Goal: Task Accomplishment & Management: Use online tool/utility

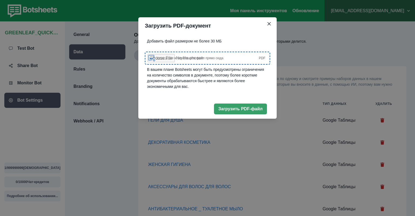
scroll to position [594, 0]
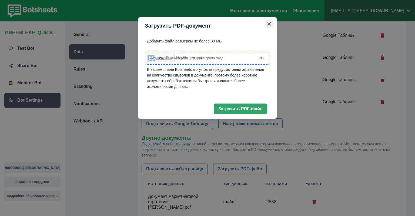
click at [270, 23] on icon "Close" at bounding box center [268, 23] width 3 height 3
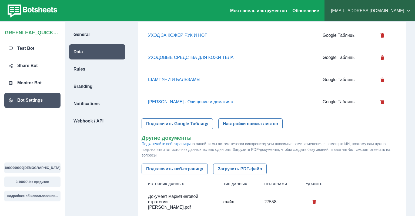
scroll to position [652, 0]
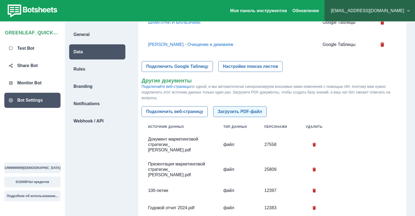
click at [239, 117] on button "Загрузить PDF-файл" at bounding box center [239, 111] width 53 height 11
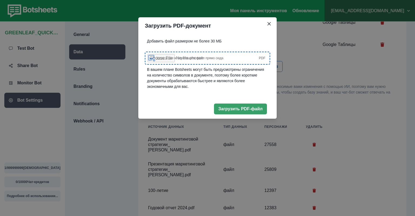
click at [221, 60] on span "Загрузите или перетащите файл прямо сюда" at bounding box center [189, 58] width 67 height 5
type input "**********"
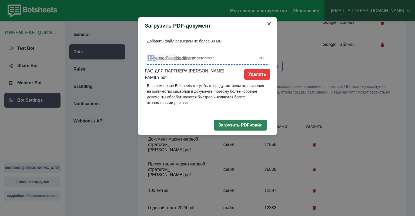
click at [239, 123] on button "Загрузить PDF-файл" at bounding box center [240, 125] width 53 height 11
click at [200, 56] on span "Uploaded Successfully! Upload another?" at bounding box center [185, 58] width 58 height 5
type input "**********"
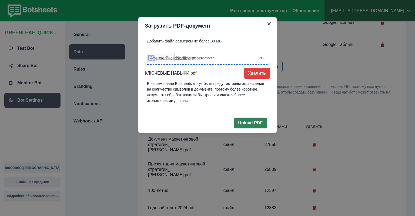
click at [241, 124] on button "Upload PDF" at bounding box center [250, 123] width 33 height 11
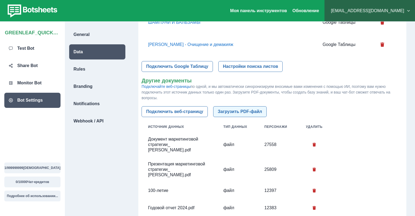
click at [245, 117] on button "Загрузить PDF-файл" at bounding box center [239, 111] width 53 height 11
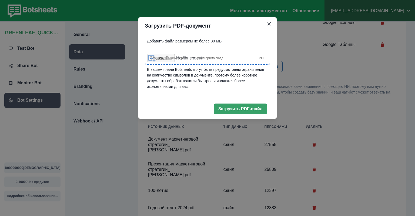
click at [211, 58] on span "Загрузите или перетащите файл прямо сюда" at bounding box center [189, 58] width 67 height 5
type input "**********"
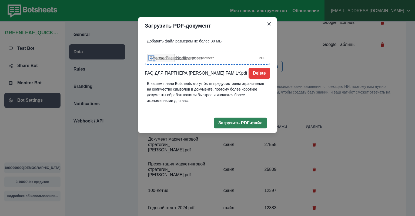
click at [243, 124] on button "Загрузить PDF-файл" at bounding box center [240, 123] width 53 height 11
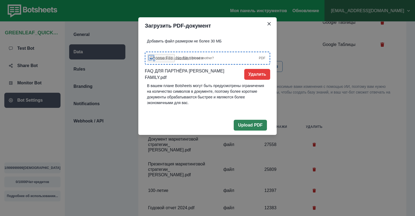
click at [244, 124] on button "Upload PDF" at bounding box center [250, 125] width 33 height 11
click at [187, 59] on span "Uploaded Successfully!" at bounding box center [173, 58] width 34 height 4
type input "**********"
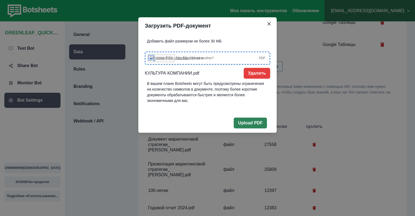
click at [261, 123] on button "Upload PDF" at bounding box center [250, 123] width 33 height 11
click at [207, 56] on span "Uploaded Successfully! Upload another?" at bounding box center [185, 58] width 58 height 5
type input "**********"
click at [256, 125] on button "Upload PDF" at bounding box center [250, 123] width 33 height 11
click at [291, 82] on div "Загрузить PDF-документ Добавить файл размером не более 30 МБ Uploaded Successfu…" at bounding box center [207, 108] width 415 height 216
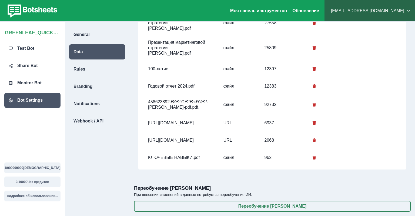
scroll to position [698, 0]
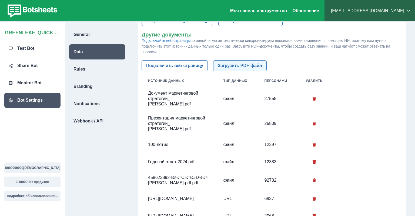
click at [240, 71] on button "Загрузить PDF-файл" at bounding box center [239, 65] width 53 height 11
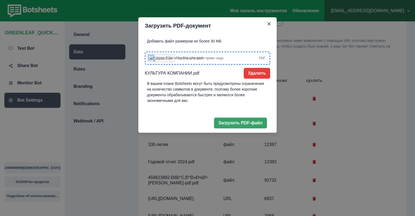
click at [180, 59] on span "Загрузите или перетащите файл прямо сюда" at bounding box center [189, 58] width 67 height 5
type input "**********"
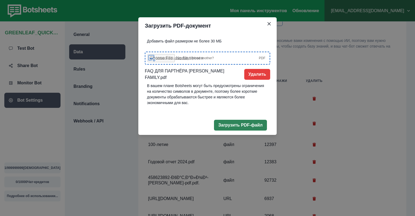
click at [248, 122] on button "Загрузить PDF-файл" at bounding box center [240, 125] width 53 height 11
click at [247, 122] on button "Upload PDF" at bounding box center [250, 125] width 33 height 11
click at [269, 23] on icon "Close" at bounding box center [268, 23] width 3 height 3
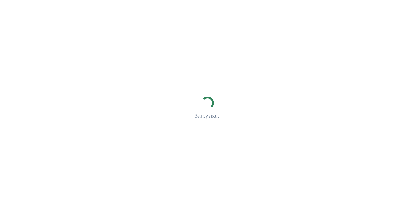
scroll to position [22, 0]
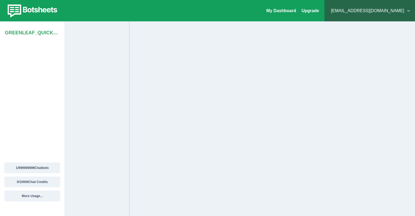
select select "**********"
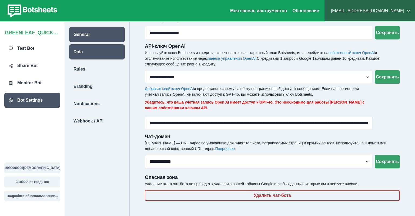
click at [83, 55] on div "Data" at bounding box center [97, 51] width 56 height 15
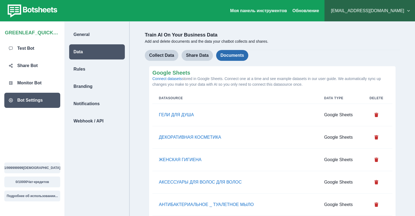
click at [227, 56] on button "Documents" at bounding box center [232, 55] width 32 height 11
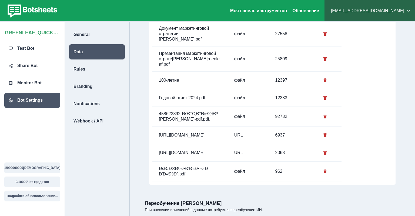
scroll to position [713, 0]
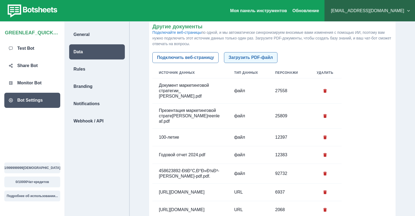
click at [247, 53] on button "Загрузить PDF-файл" at bounding box center [250, 57] width 53 height 11
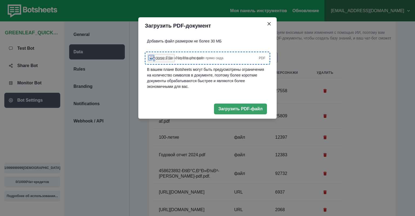
click at [206, 61] on label "Загрузите или перетащите файл прямо сюда PDF" at bounding box center [207, 58] width 125 height 13
type input "**********"
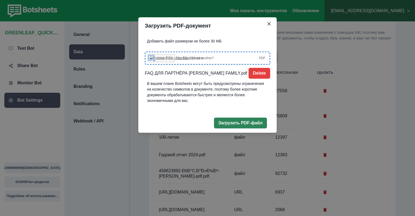
click at [243, 124] on button "Загрузить PDF-файл" at bounding box center [240, 123] width 53 height 11
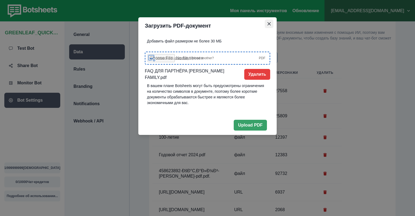
click at [271, 21] on button "Close" at bounding box center [269, 23] width 9 height 9
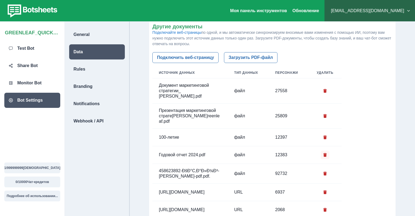
click at [326, 153] on icon "Delete" at bounding box center [324, 155] width 3 height 4
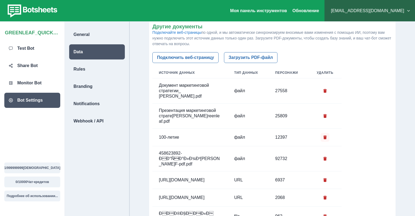
click at [324, 133] on button "Delete" at bounding box center [325, 137] width 9 height 9
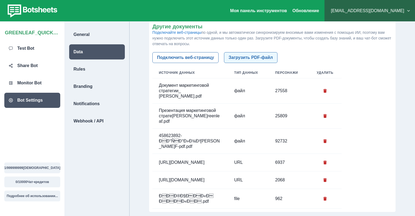
click at [239, 57] on button "Загрузить PDF-файл" at bounding box center [250, 57] width 53 height 11
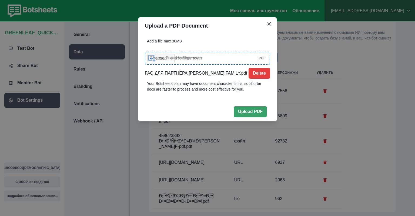
click at [170, 54] on label "Upload or drop a file right here PDF" at bounding box center [207, 58] width 125 height 13
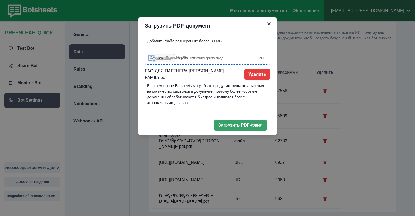
type input "**********"
click at [242, 120] on button "Загрузить PDF-файл" at bounding box center [240, 125] width 53 height 11
click at [255, 121] on button "Upload PDF" at bounding box center [250, 125] width 33 height 11
click at [268, 22] on button "Close" at bounding box center [269, 23] width 9 height 9
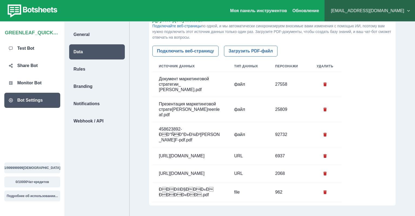
scroll to position [748, 0]
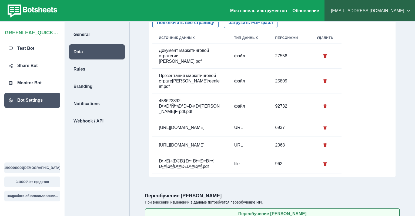
click at [278, 208] on button "Переобучение [PERSON_NAME]" at bounding box center [272, 213] width 255 height 11
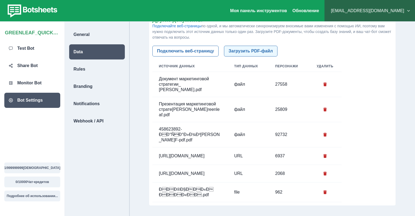
click at [261, 49] on button "Загрузить PDF-файл" at bounding box center [250, 51] width 53 height 11
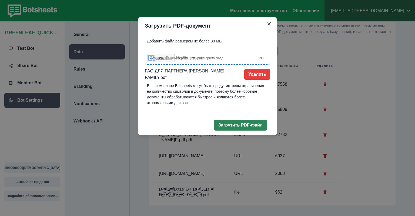
click at [245, 124] on button "Загрузить PDF-файл" at bounding box center [240, 125] width 53 height 11
click at [245, 123] on button "Upload PDF" at bounding box center [250, 125] width 33 height 11
click at [258, 73] on button "Удалить" at bounding box center [257, 74] width 26 height 11
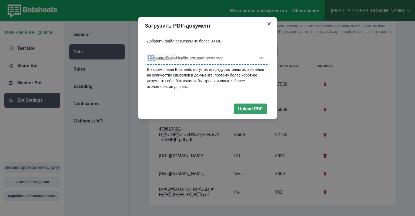
click at [229, 57] on div "Загрузите или перетащите файл прямо сюда PDF" at bounding box center [210, 58] width 109 height 5
type input "**********"
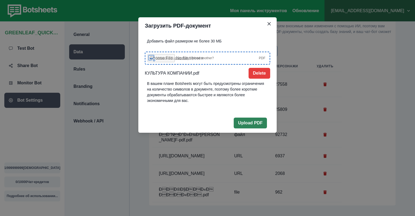
click at [252, 122] on button "Upload PDF" at bounding box center [250, 123] width 33 height 11
click at [270, 24] on icon "Close" at bounding box center [268, 23] width 3 height 3
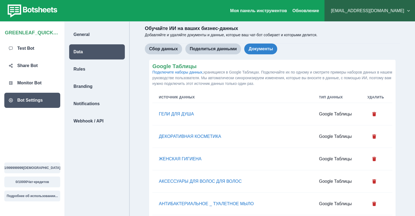
scroll to position [0, 0]
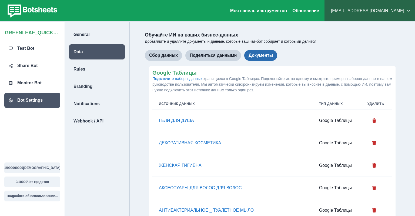
click at [268, 57] on button "Документы" at bounding box center [260, 55] width 33 height 11
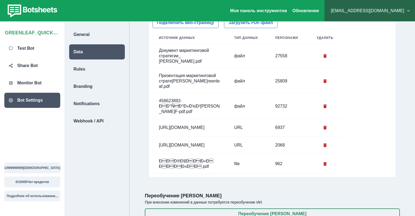
scroll to position [634, 0]
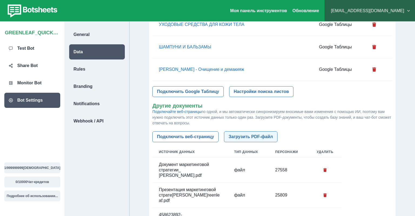
click at [245, 135] on button "Загрузить PDF-файл" at bounding box center [250, 136] width 53 height 11
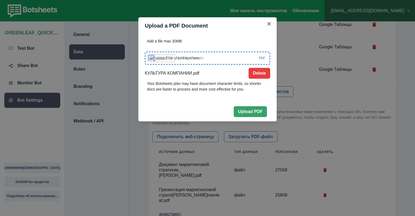
click at [186, 58] on span "Upload or drop a file right here" at bounding box center [177, 58] width 43 height 5
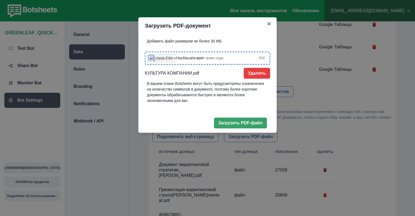
type input "**********"
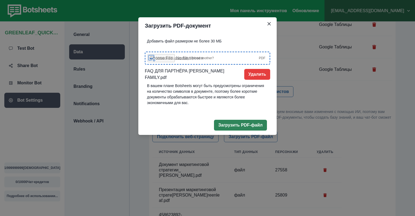
click at [238, 126] on button "Загрузить PDF-файл" at bounding box center [240, 125] width 53 height 11
click at [269, 25] on icon "Close" at bounding box center [268, 23] width 3 height 3
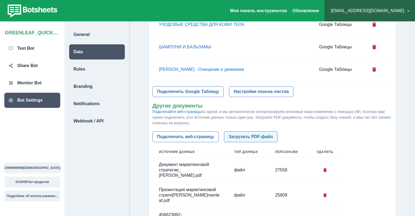
click at [254, 136] on button "Загрузить PDF-файл" at bounding box center [250, 136] width 53 height 11
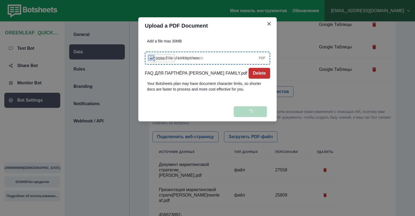
click at [267, 70] on button "Delete" at bounding box center [260, 73] width 22 height 11
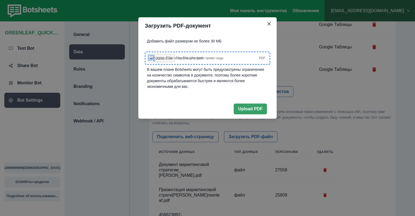
click at [160, 58] on span "Загрузите" at bounding box center [163, 58] width 15 height 4
type input "**********"
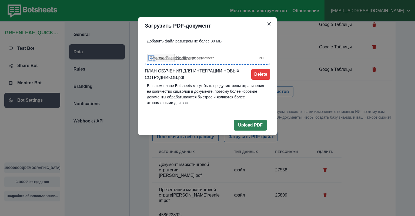
click at [258, 127] on button "Upload PDF" at bounding box center [250, 125] width 33 height 11
click at [252, 124] on button "Upload PDF" at bounding box center [250, 125] width 33 height 11
click at [266, 25] on button "Close" at bounding box center [269, 23] width 9 height 9
